Goal: Find specific page/section: Find specific page/section

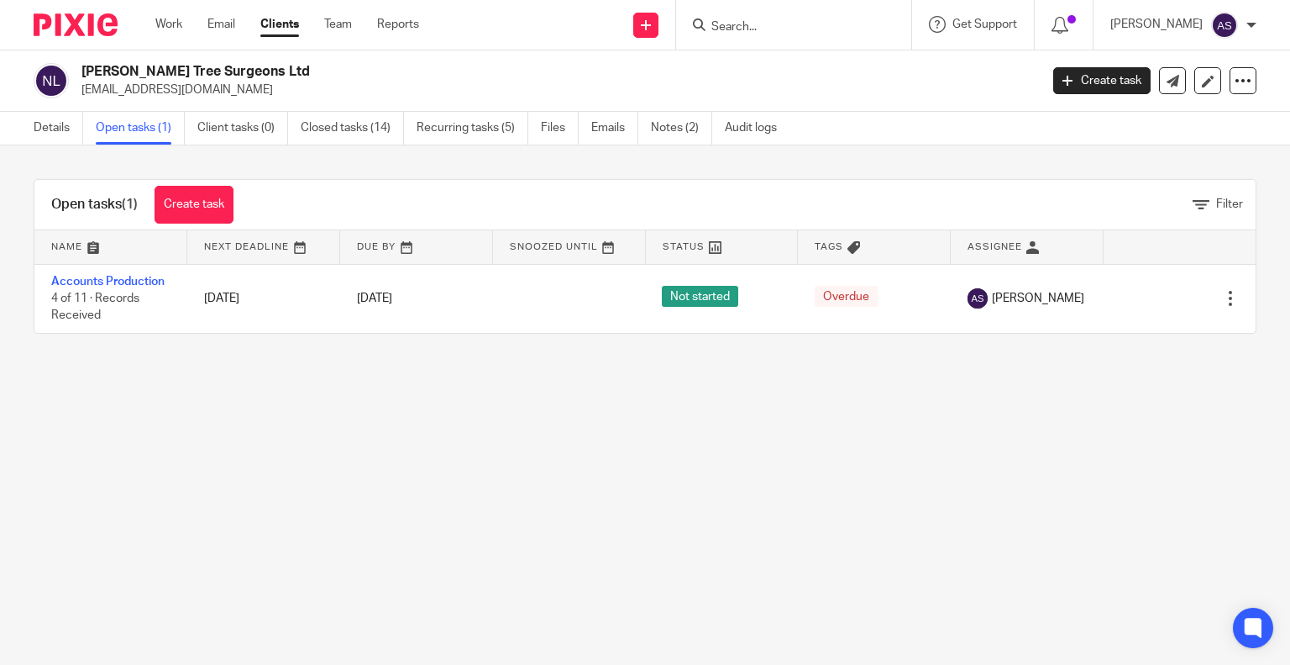
click at [108, 277] on link "Accounts Production" at bounding box center [107, 282] width 113 height 12
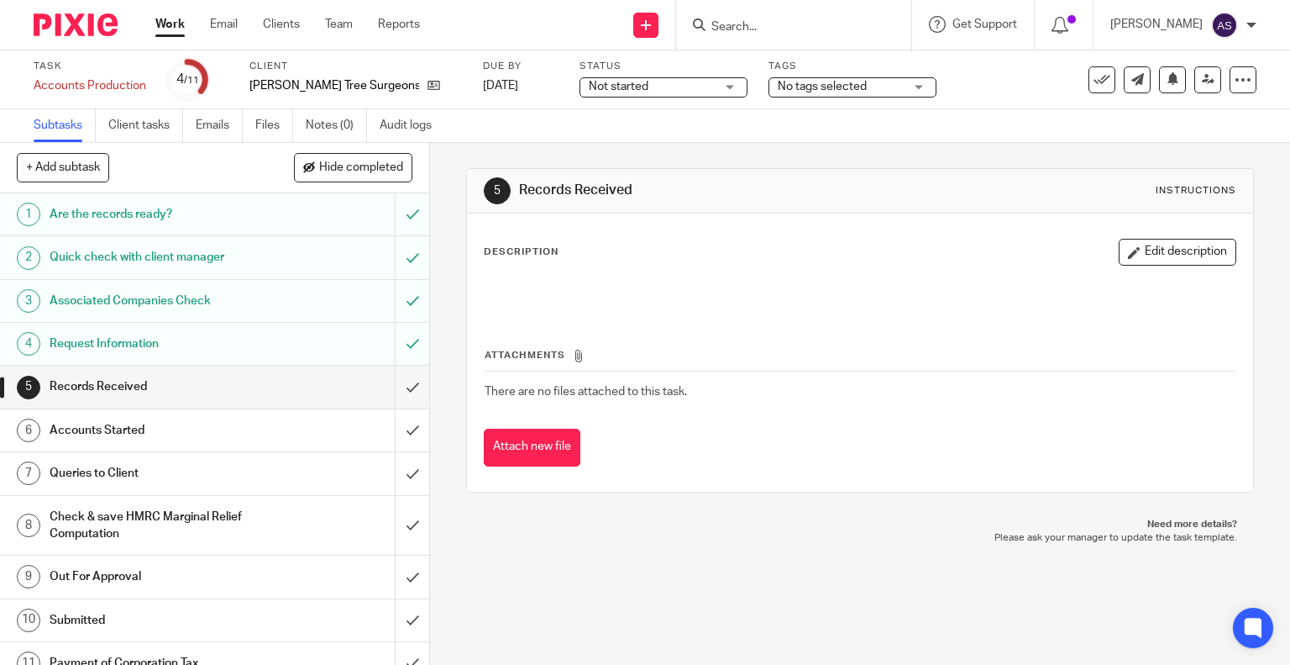
click at [633, 91] on span "Not started" at bounding box center [652, 87] width 126 height 18
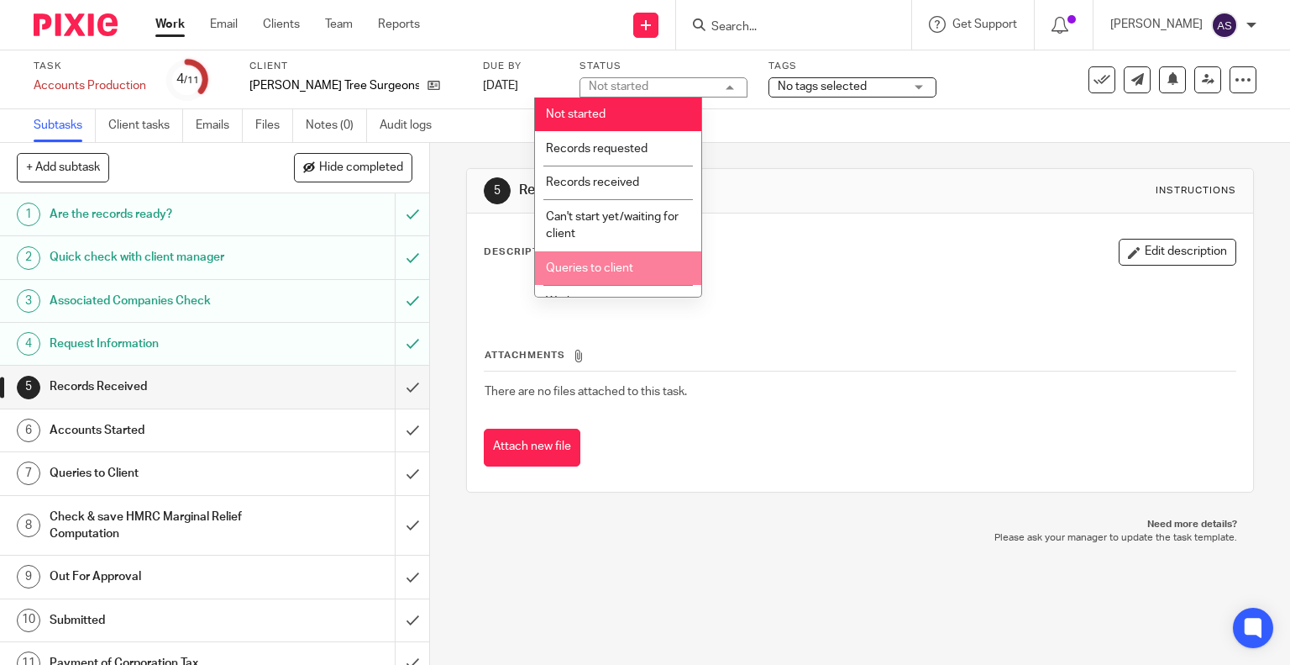
click at [595, 280] on li "Queries to client" at bounding box center [618, 268] width 166 height 34
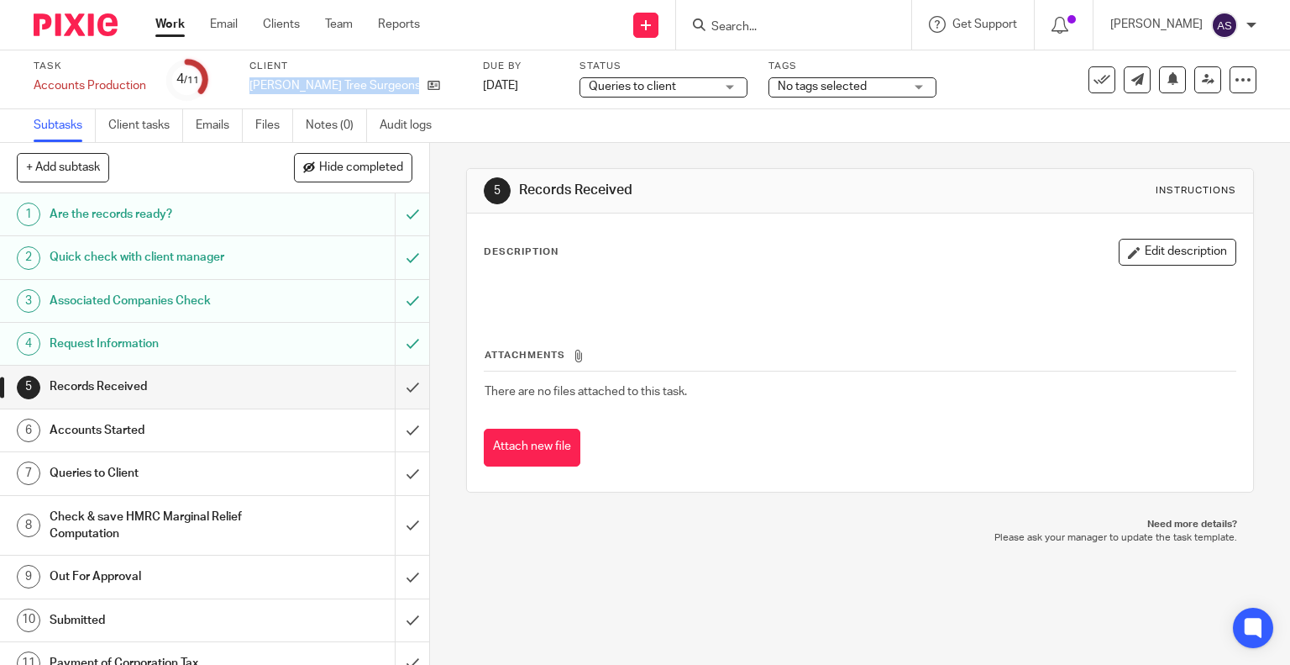
drag, startPoint x: 250, startPoint y: 84, endPoint x: 408, endPoint y: 87, distance: 158.0
click at [408, 87] on div "[PERSON_NAME] Tree Surgeons Ltd" at bounding box center [356, 85] width 213 height 17
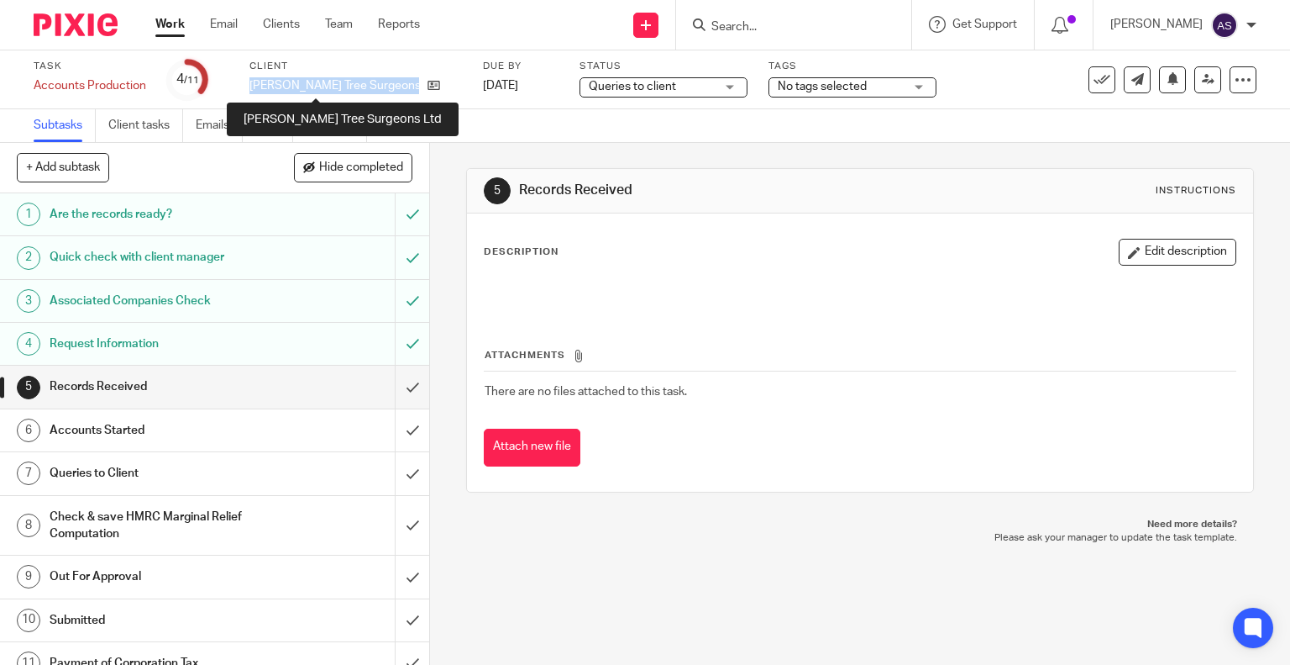
copy div "[PERSON_NAME] Tree Surgeons Ltd"
click at [307, 85] on p "[PERSON_NAME] Tree Surgeons Ltd" at bounding box center [335, 85] width 170 height 17
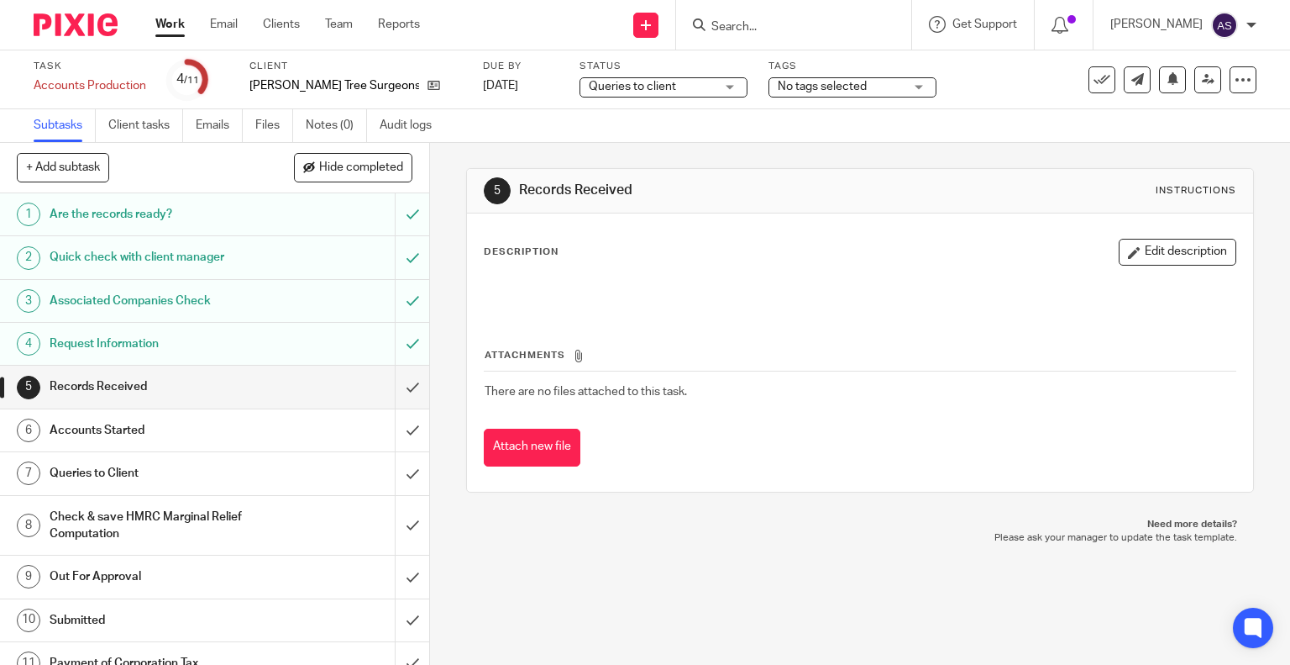
click at [753, 24] on input "Search" at bounding box center [785, 27] width 151 height 15
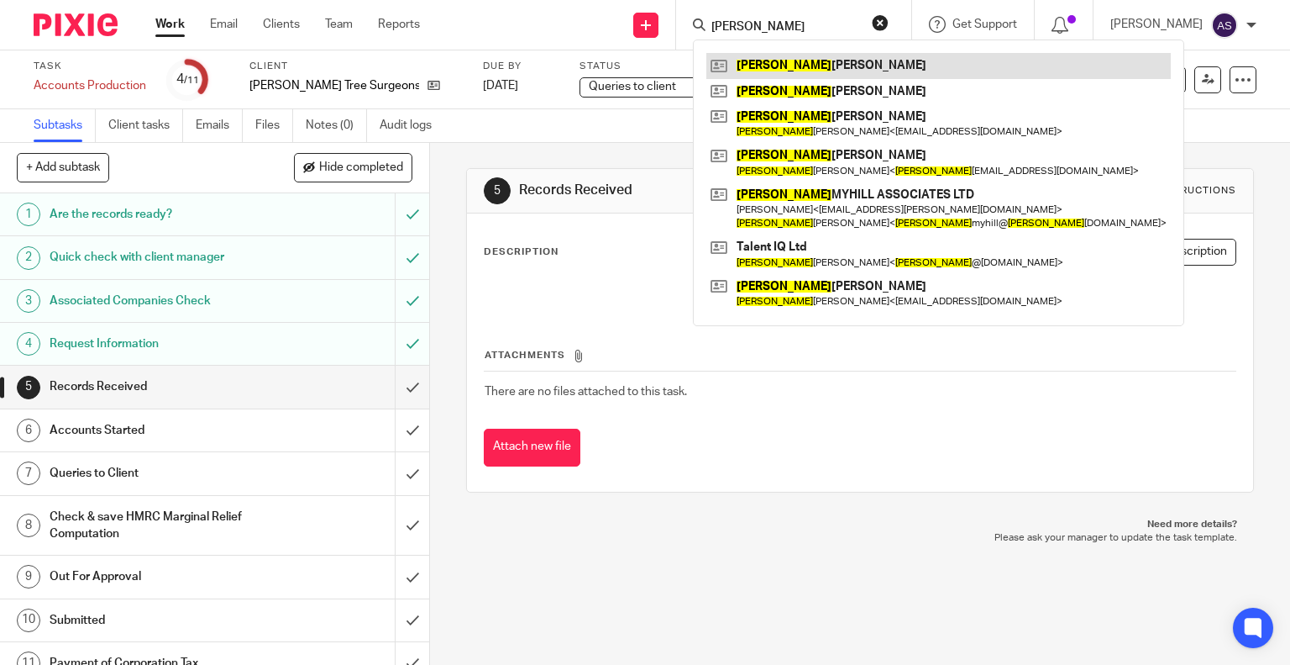
type input "tracy"
click at [853, 69] on link at bounding box center [939, 65] width 465 height 25
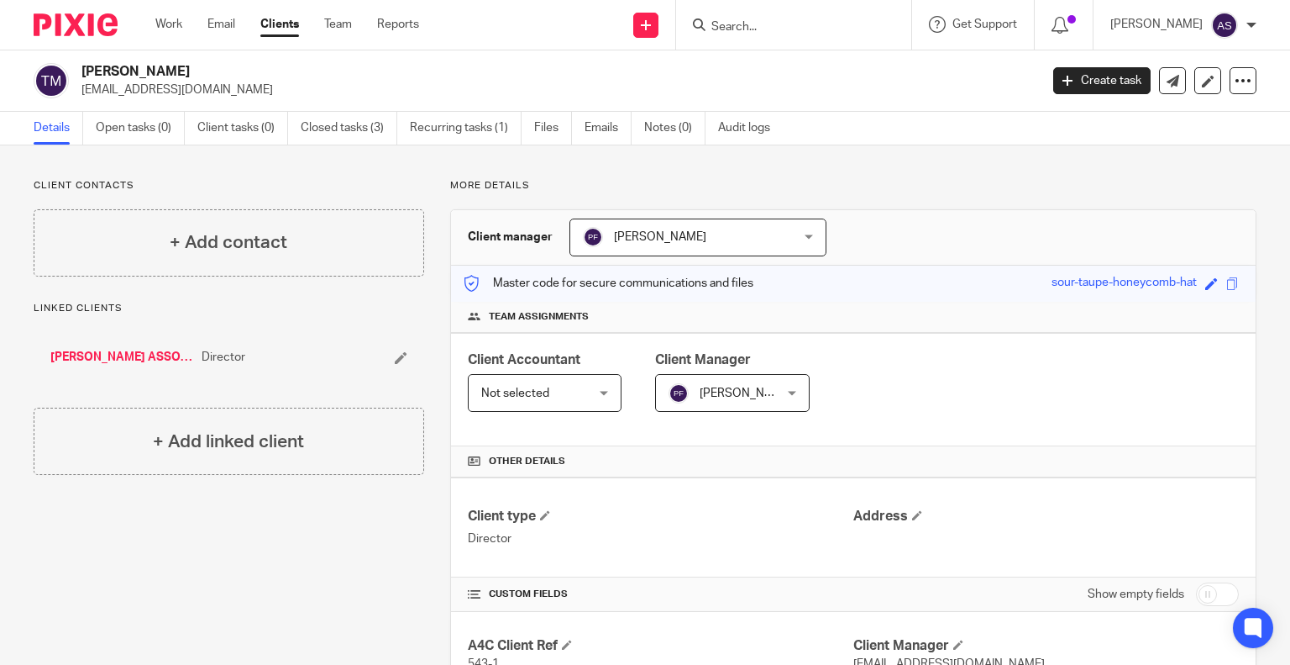
click at [757, 23] on input "Search" at bounding box center [785, 27] width 151 height 15
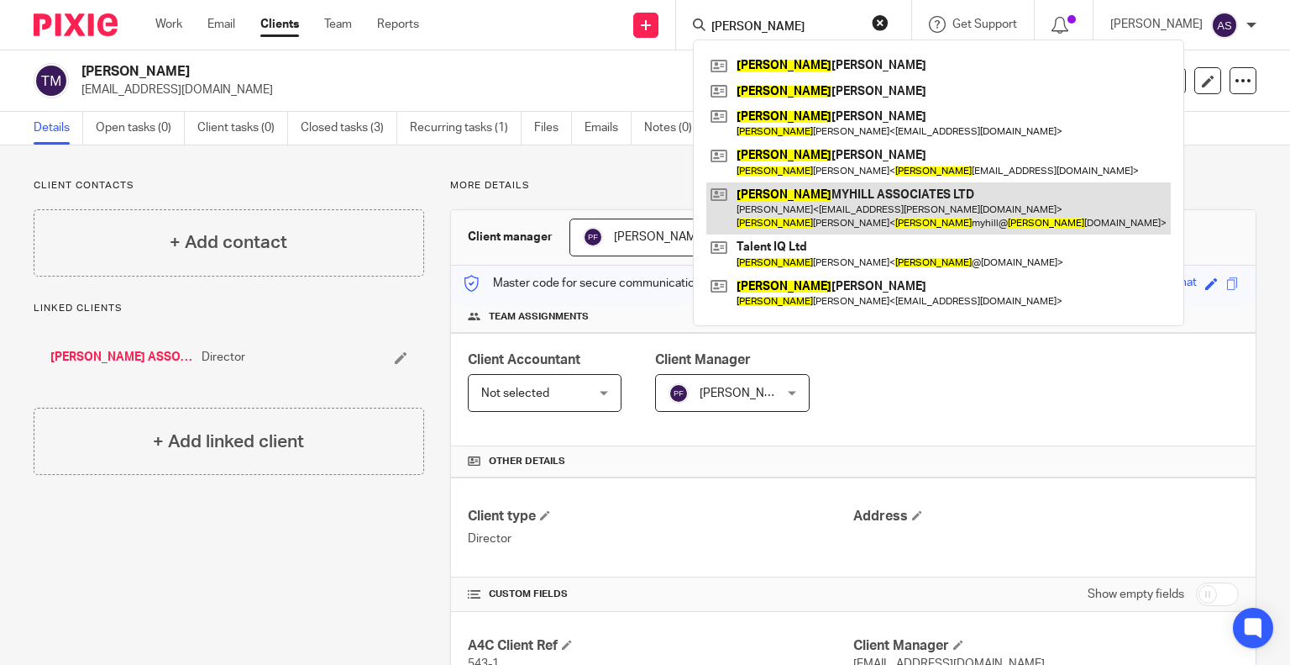
type input "[PERSON_NAME]"
click at [810, 202] on link at bounding box center [939, 208] width 465 height 52
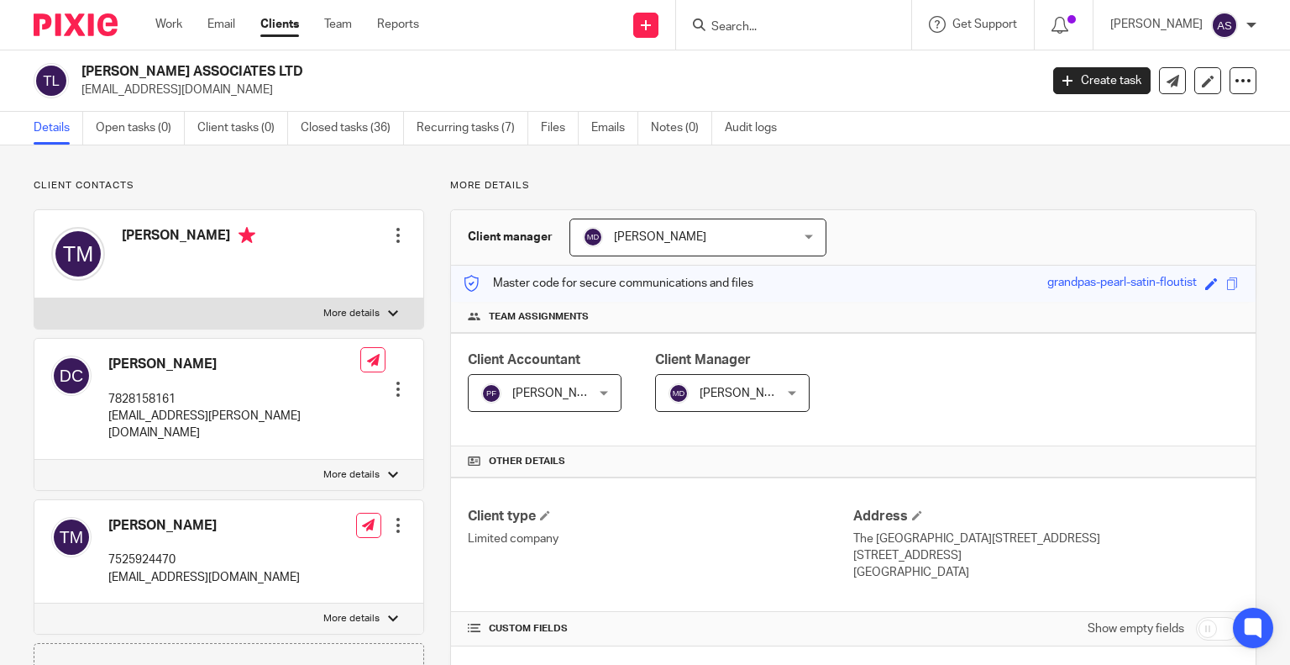
drag, startPoint x: 81, startPoint y: 70, endPoint x: 319, endPoint y: 71, distance: 238.6
click at [319, 71] on div "TRACY MYHILL ASSOCIATES LTD tracymyhill@tracymyhillassociates.com" at bounding box center [531, 80] width 995 height 35
copy h2 "TRACY MYHILL ASSOCIATES LTD"
click at [766, 29] on input "Search" at bounding box center [785, 27] width 151 height 15
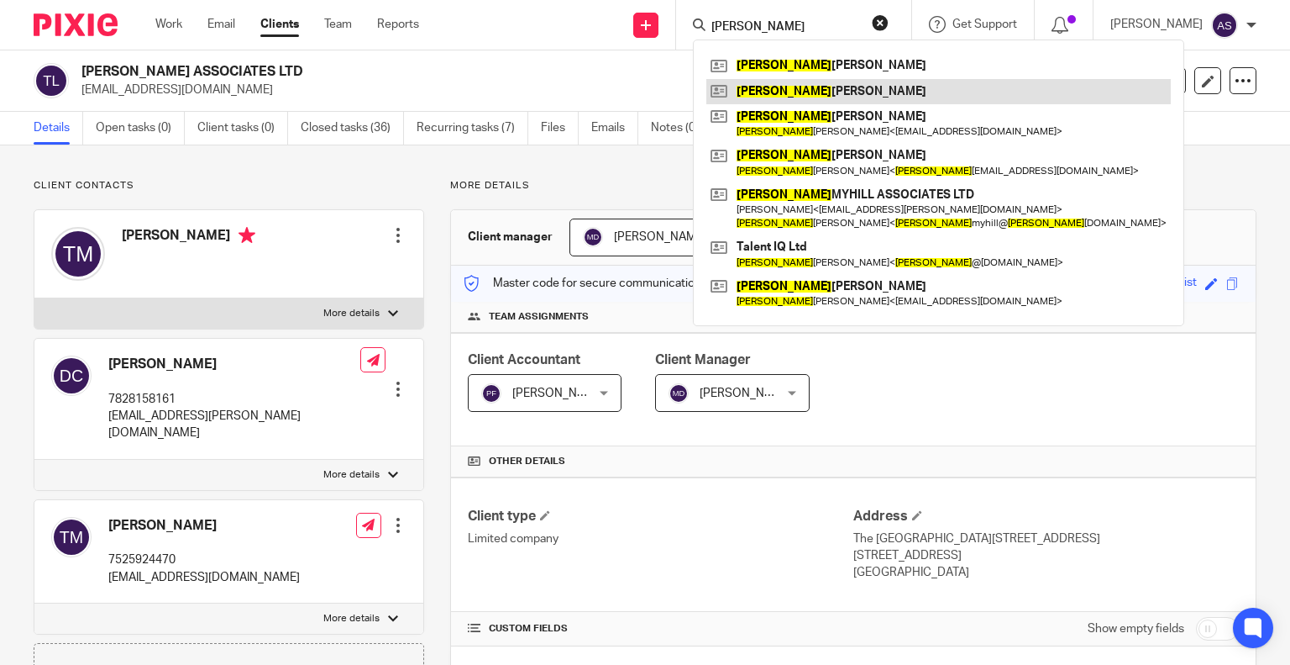
type input "tracy"
click at [836, 100] on link at bounding box center [939, 91] width 465 height 25
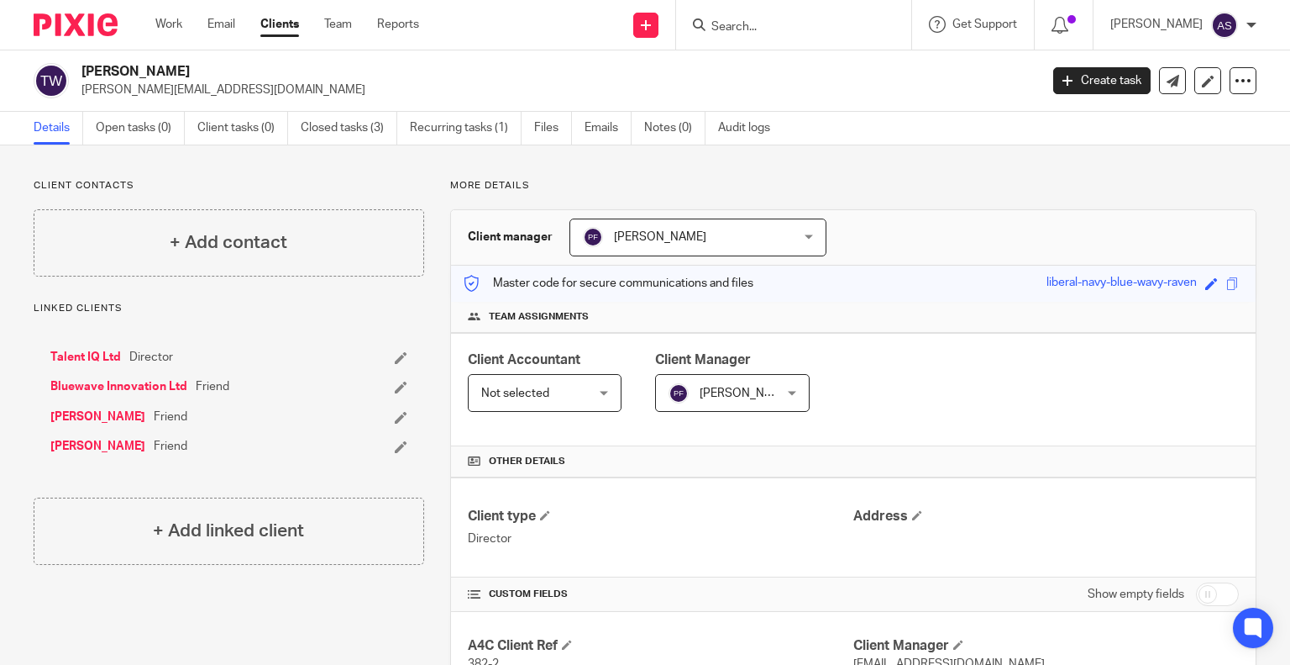
click at [751, 29] on input "Search" at bounding box center [785, 27] width 151 height 15
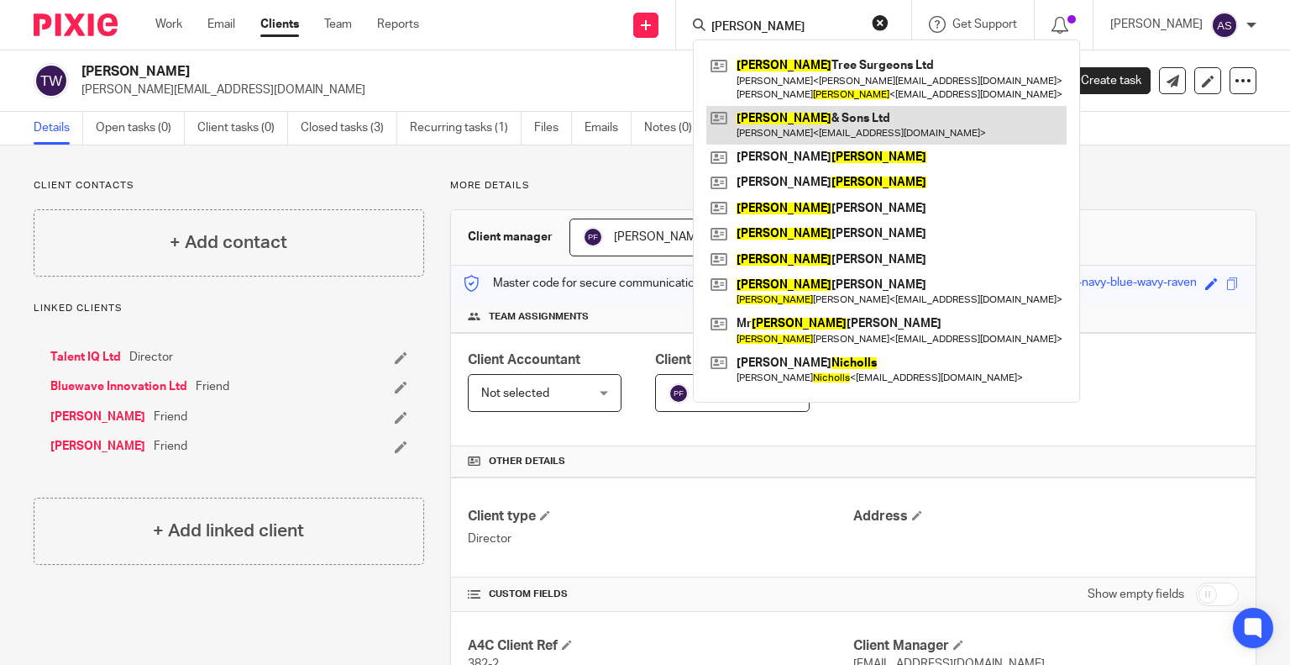
type input "[PERSON_NAME]"
click at [819, 119] on link at bounding box center [887, 125] width 360 height 39
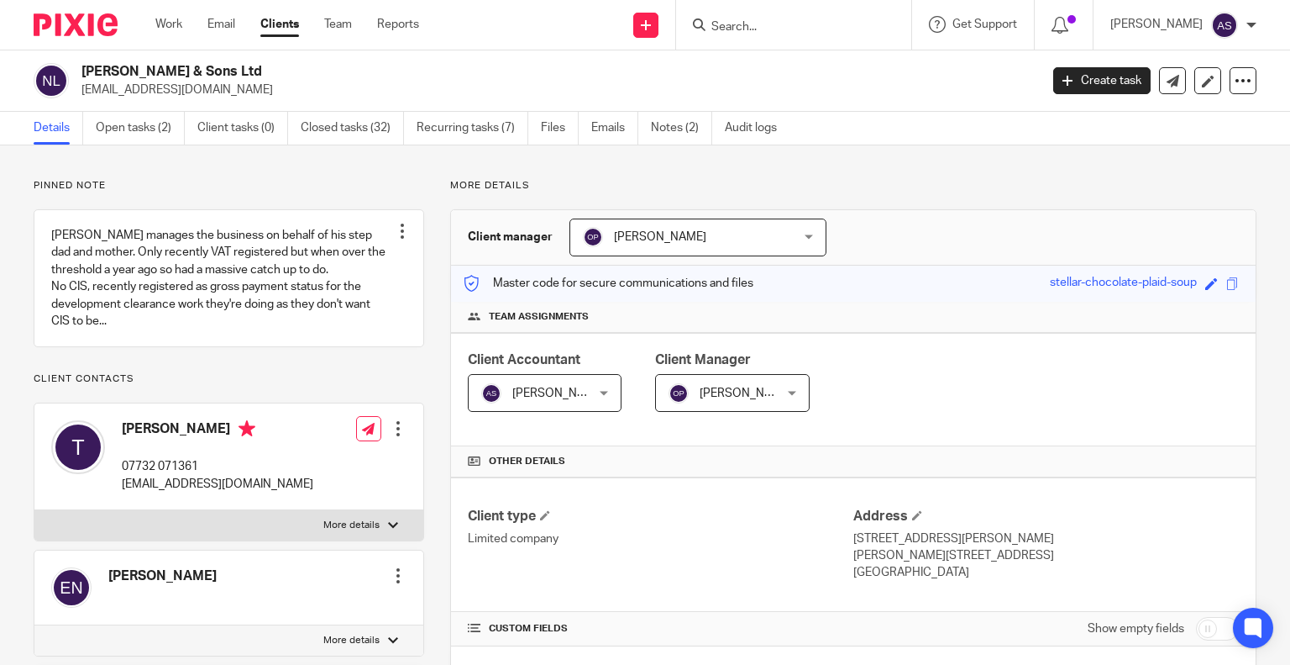
drag, startPoint x: 84, startPoint y: 65, endPoint x: 215, endPoint y: 73, distance: 131.3
click at [215, 73] on h2 "[PERSON_NAME] & Sons Ltd" at bounding box center [460, 72] width 758 height 18
copy h2 "[PERSON_NAME] & Sons Ltd"
click at [117, 73] on h2 "[PERSON_NAME] & Sons Ltd" at bounding box center [460, 72] width 758 height 18
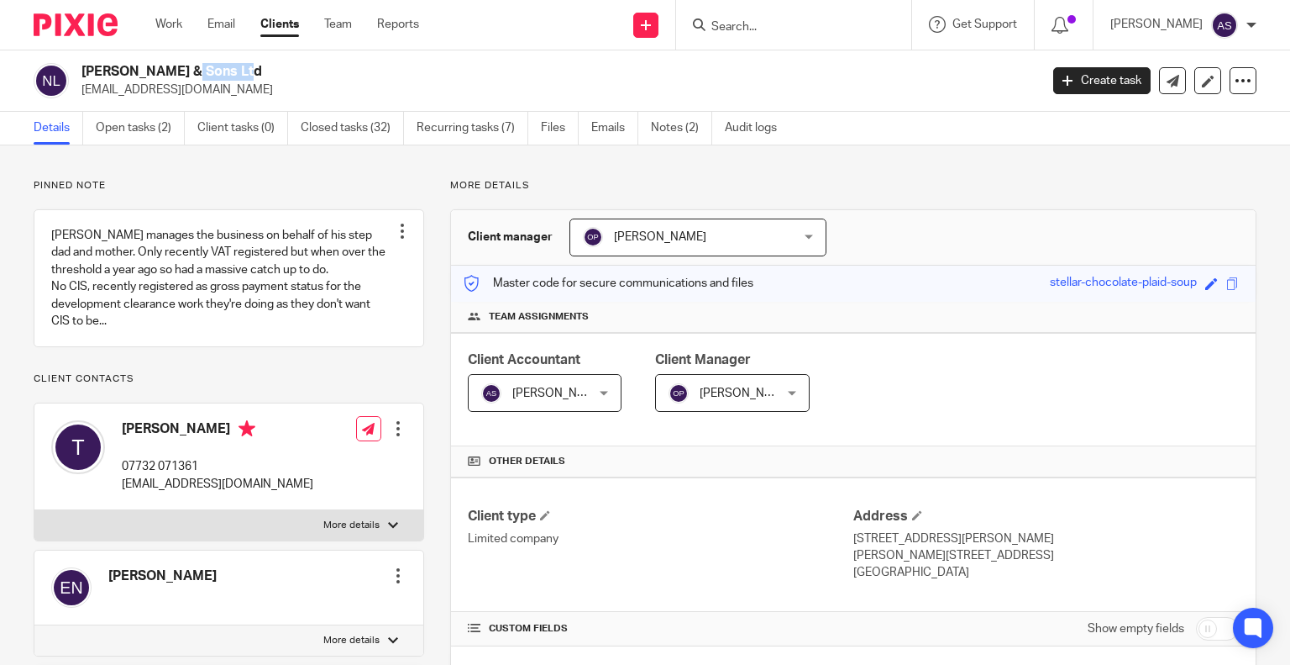
click at [134, 71] on h2 "Nichols & Sons Ltd" at bounding box center [460, 72] width 758 height 18
drag, startPoint x: 82, startPoint y: 66, endPoint x: 250, endPoint y: 74, distance: 167.4
click at [250, 74] on h2 "Nichols & Sons Ltd" at bounding box center [460, 72] width 758 height 18
copy h2 "Nichols & Sons Ltd"
click at [742, 24] on input "Search" at bounding box center [785, 27] width 151 height 15
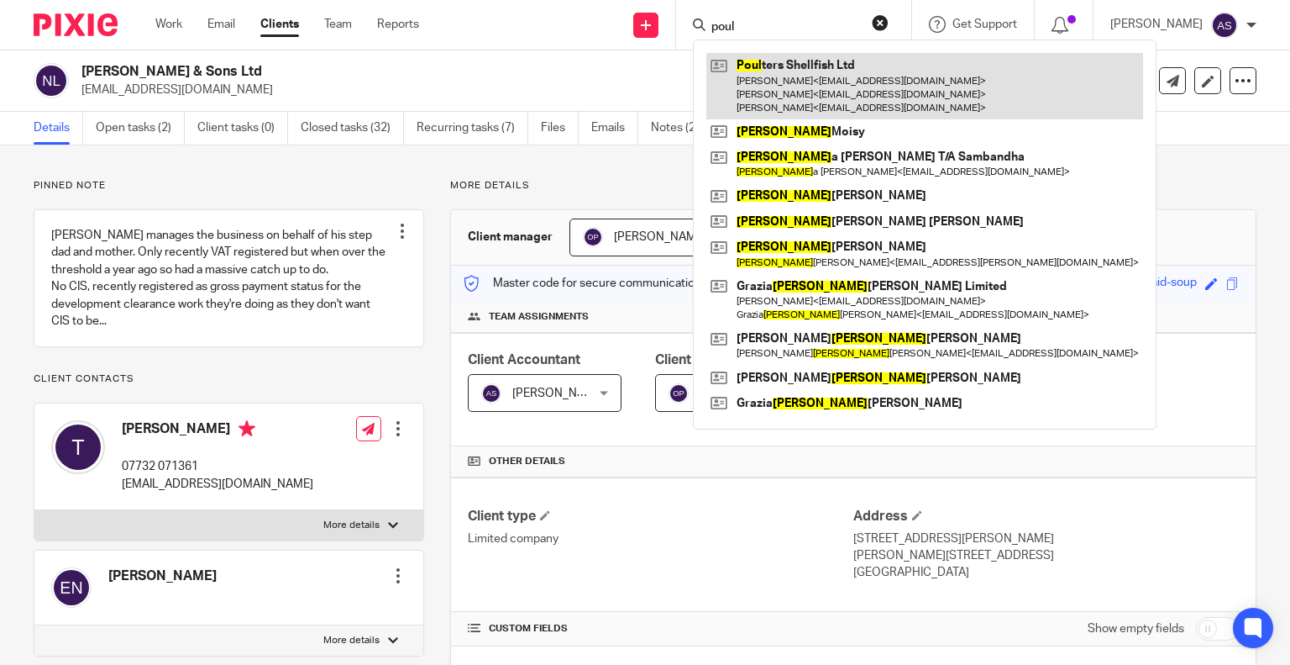
type input "poul"
click at [845, 74] on link at bounding box center [925, 86] width 437 height 66
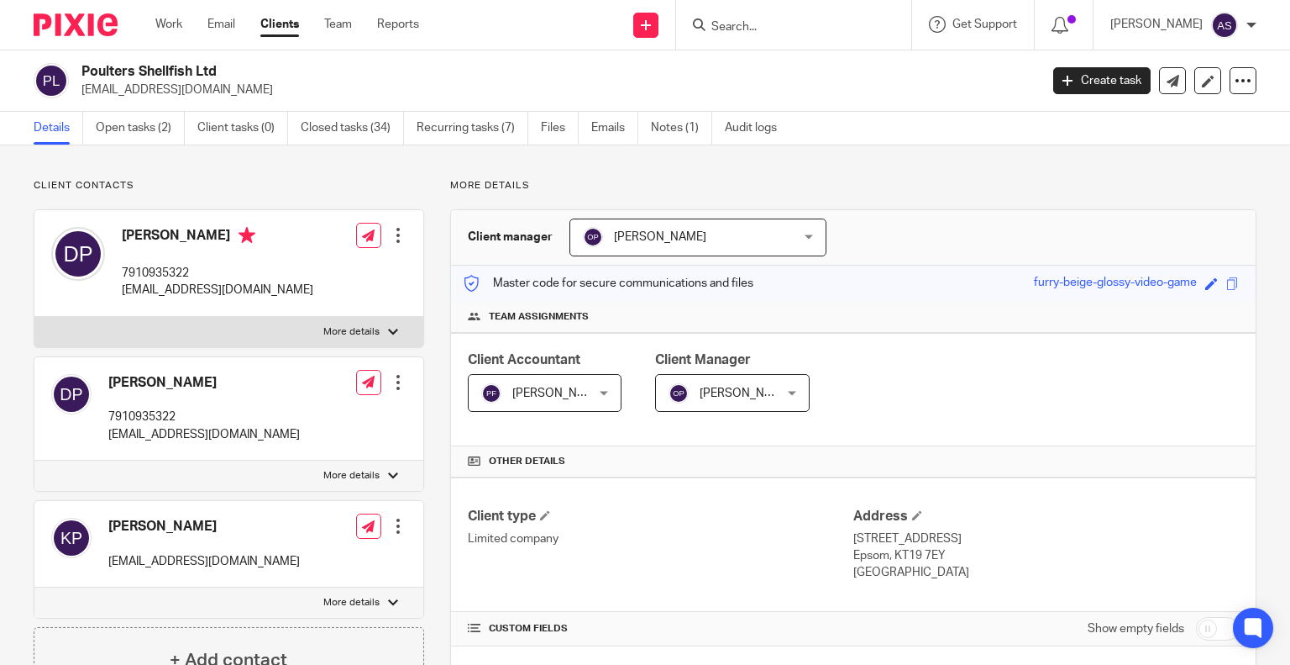
drag, startPoint x: 82, startPoint y: 70, endPoint x: 227, endPoint y: 76, distance: 144.7
click at [227, 76] on h2 "Poulters Shellfish Ltd" at bounding box center [460, 72] width 758 height 18
copy h2 "Poulters Shellfish Ltd"
drag, startPoint x: 268, startPoint y: 76, endPoint x: 292, endPoint y: 76, distance: 24.4
click at [268, 76] on h2 "Poulters Shellfish Ltd" at bounding box center [460, 72] width 758 height 18
